Goal: Navigation & Orientation: Understand site structure

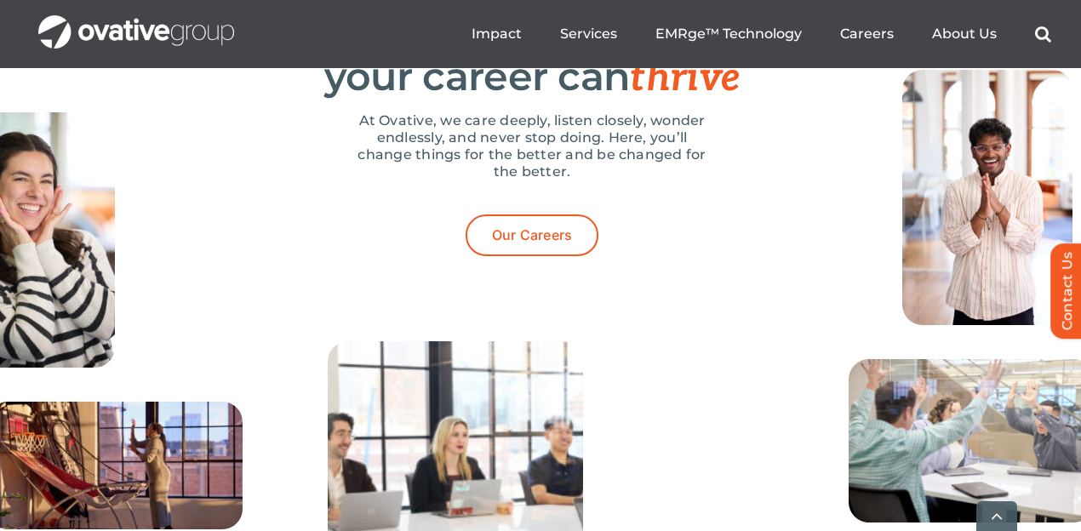
scroll to position [6428, 0]
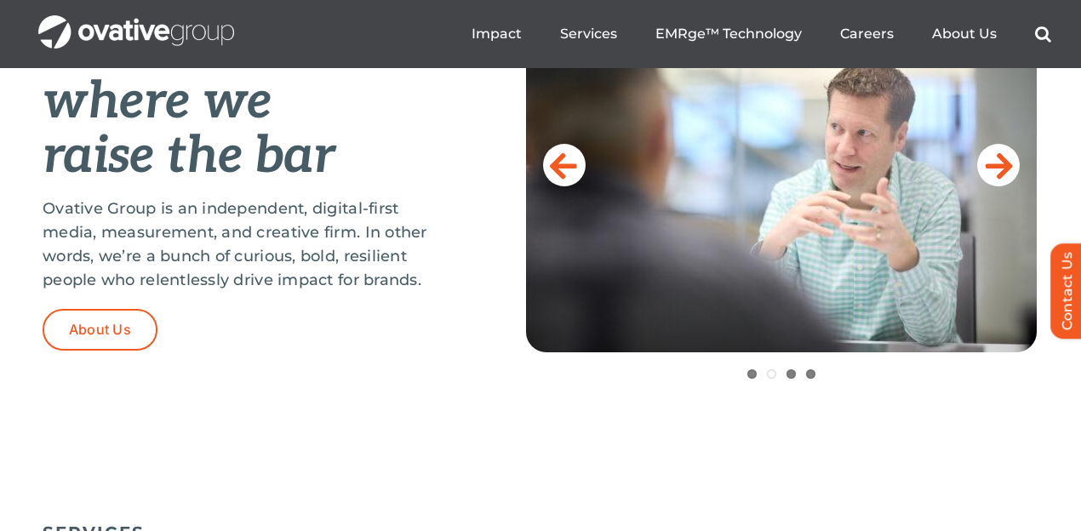
scroll to position [0, 0]
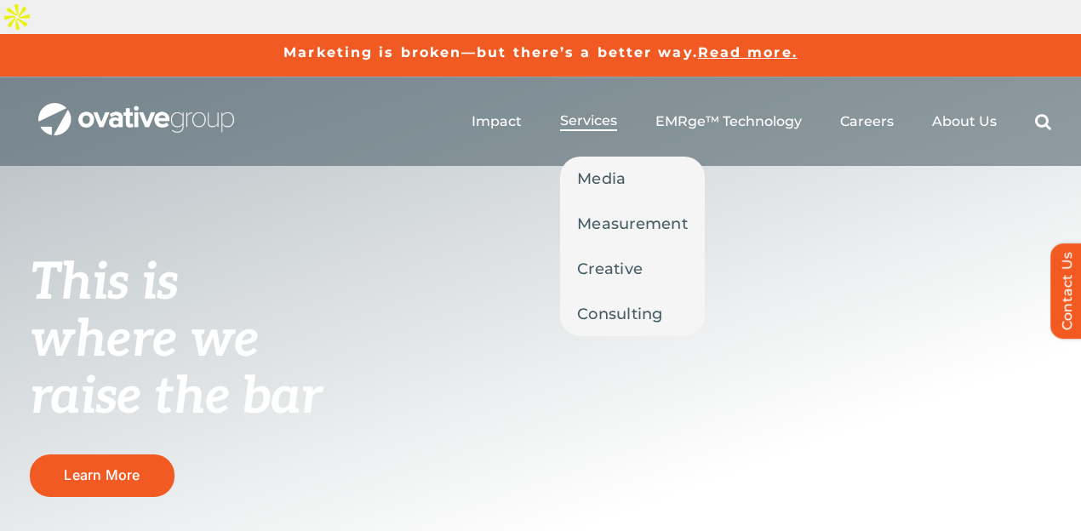
click at [616, 112] on span "Services" at bounding box center [588, 120] width 57 height 17
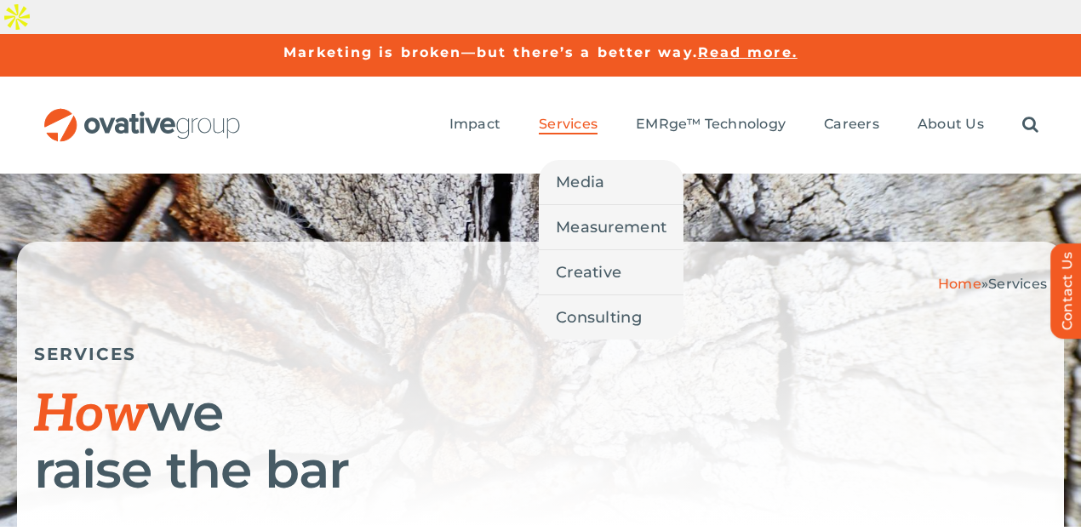
click at [588, 116] on span "Services" at bounding box center [568, 124] width 59 height 17
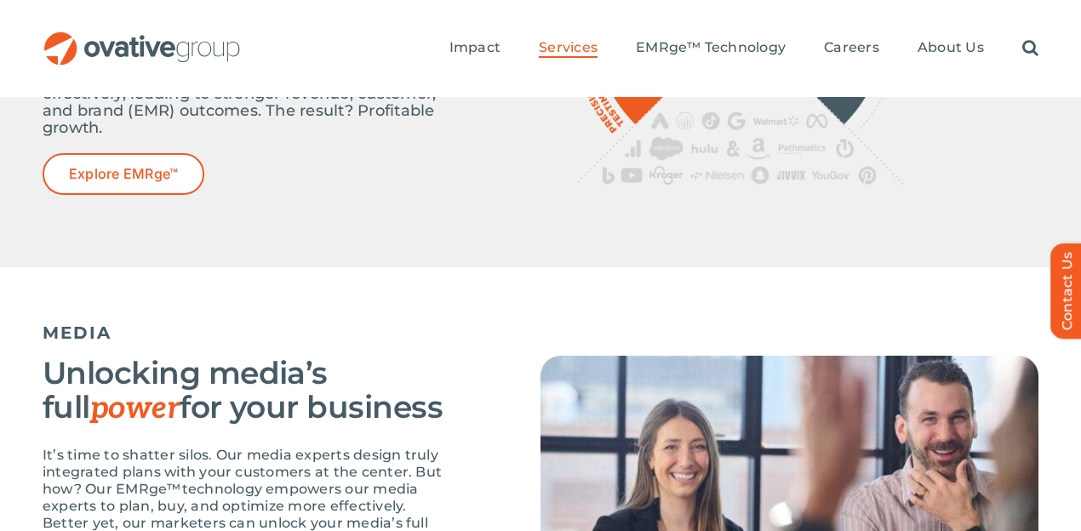
scroll to position [970, 0]
